Goal: Information Seeking & Learning: Learn about a topic

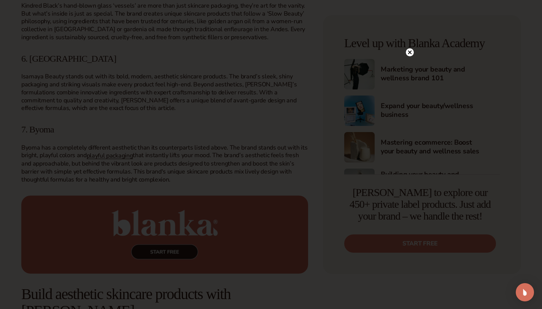
scroll to position [1132, 0]
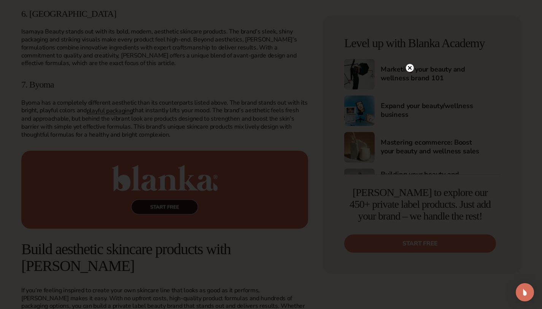
click at [408, 65] on circle at bounding box center [410, 68] width 8 height 8
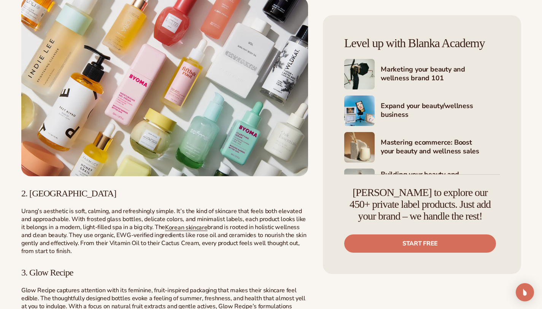
scroll to position [469, 0]
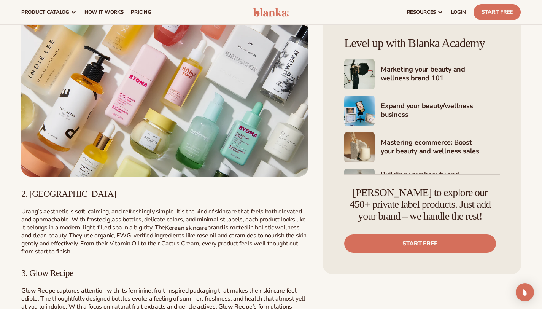
click at [156, 93] on img at bounding box center [164, 86] width 287 height 179
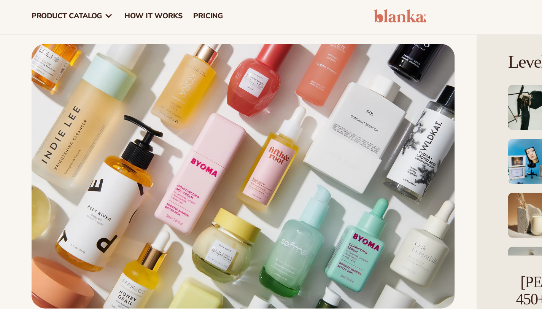
scroll to position [434, 0]
